Goal: Task Accomplishment & Management: Manage account settings

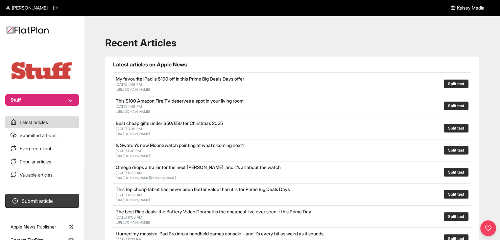
click at [28, 7] on span "[PERSON_NAME]" at bounding box center [30, 8] width 36 height 7
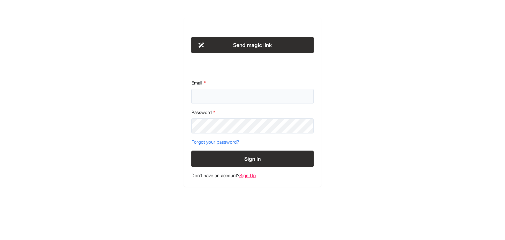
click at [206, 99] on input "Email" at bounding box center [252, 96] width 122 height 15
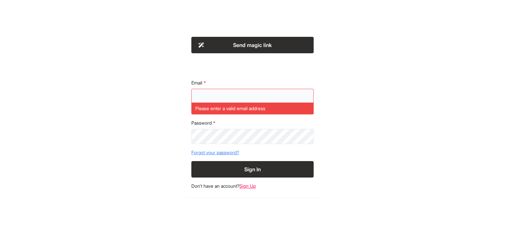
type input "**********"
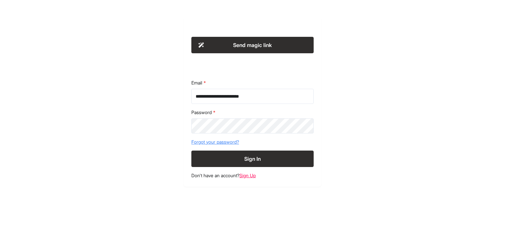
click at [191, 151] on button "Sign In" at bounding box center [252, 159] width 122 height 16
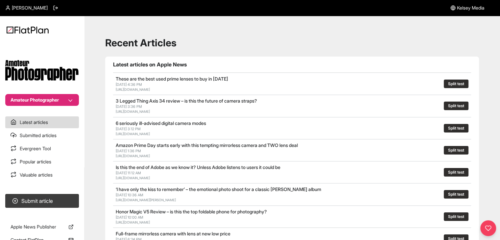
click at [458, 5] on span "Kelsey Media" at bounding box center [470, 8] width 27 height 7
click at [458, 6] on span "Kelsey Media" at bounding box center [470, 8] width 27 height 7
